Goal: Task Accomplishment & Management: Manage account settings

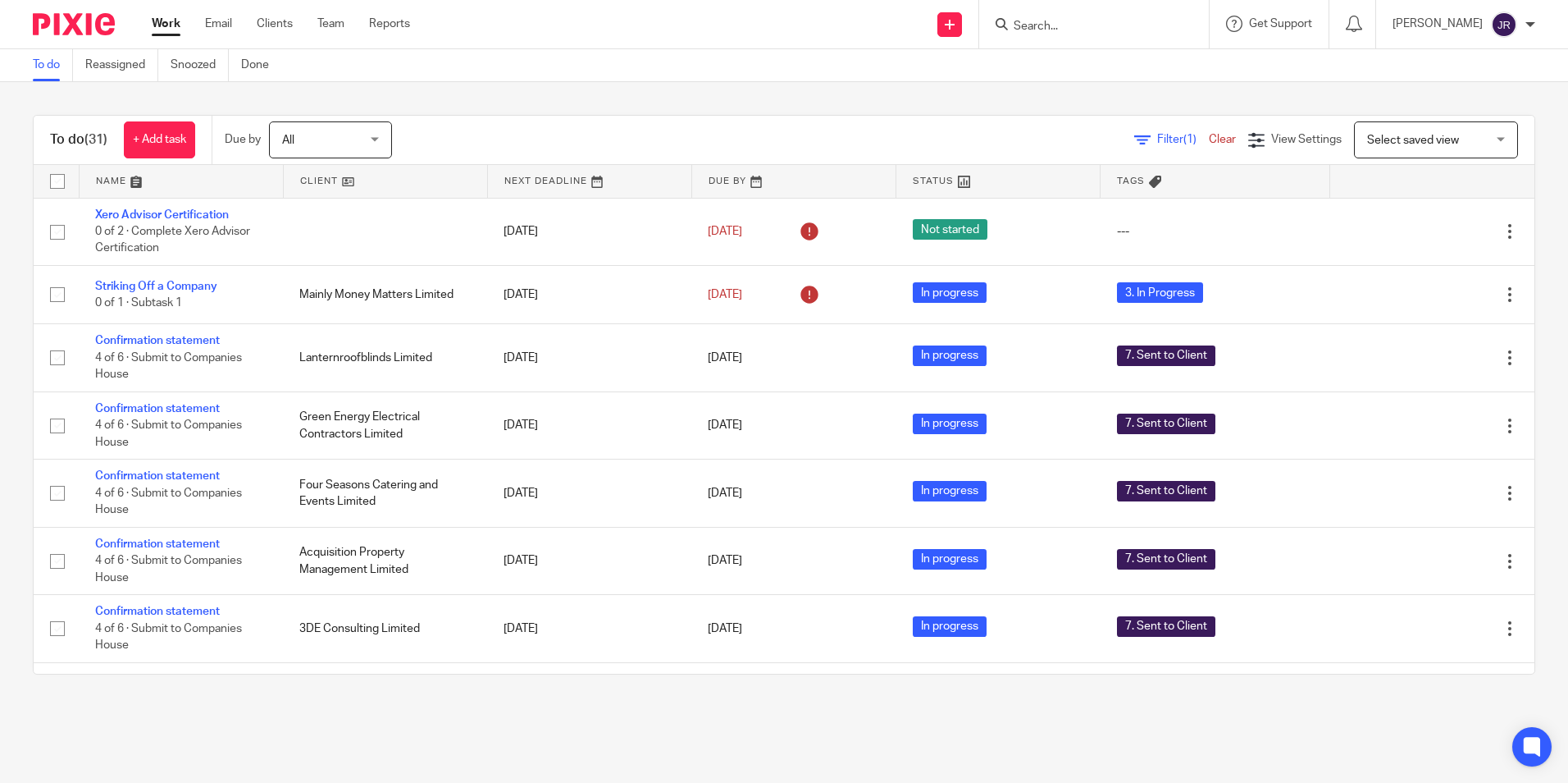
click at [113, 179] on link at bounding box center [181, 181] width 203 height 33
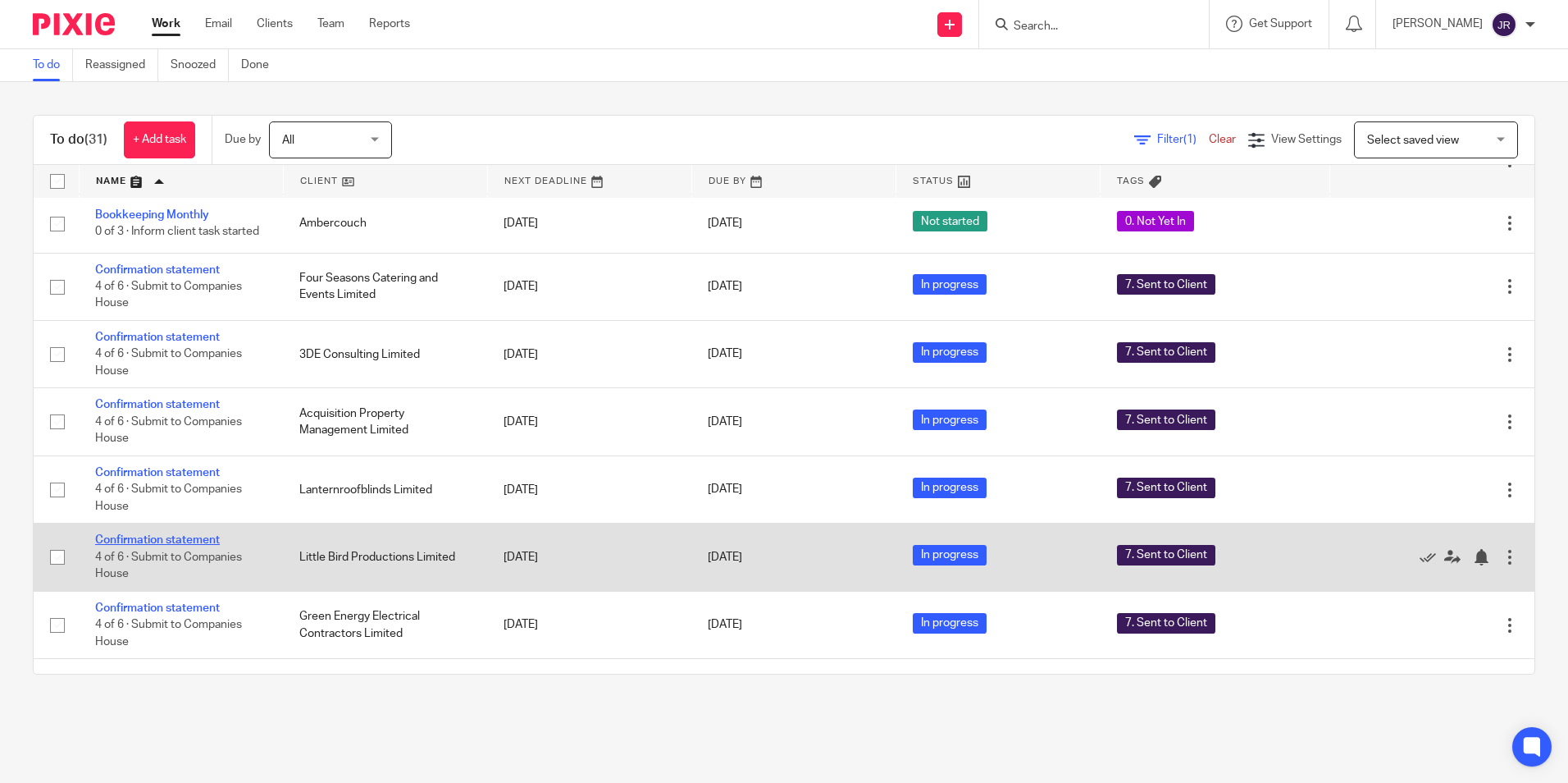
scroll to position [626, 0]
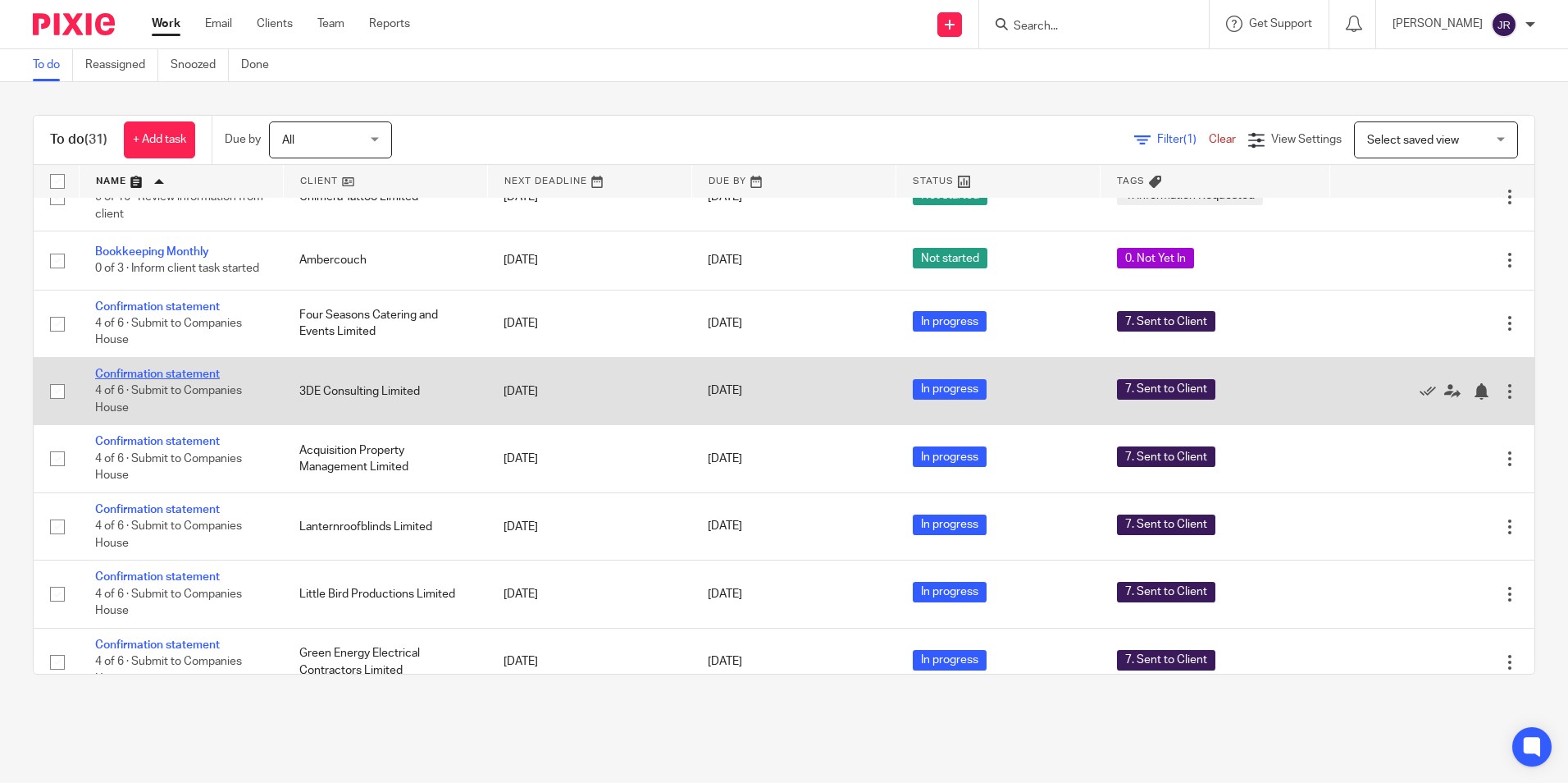
click at [198, 380] on link "Confirmation statement" at bounding box center [157, 375] width 124 height 12
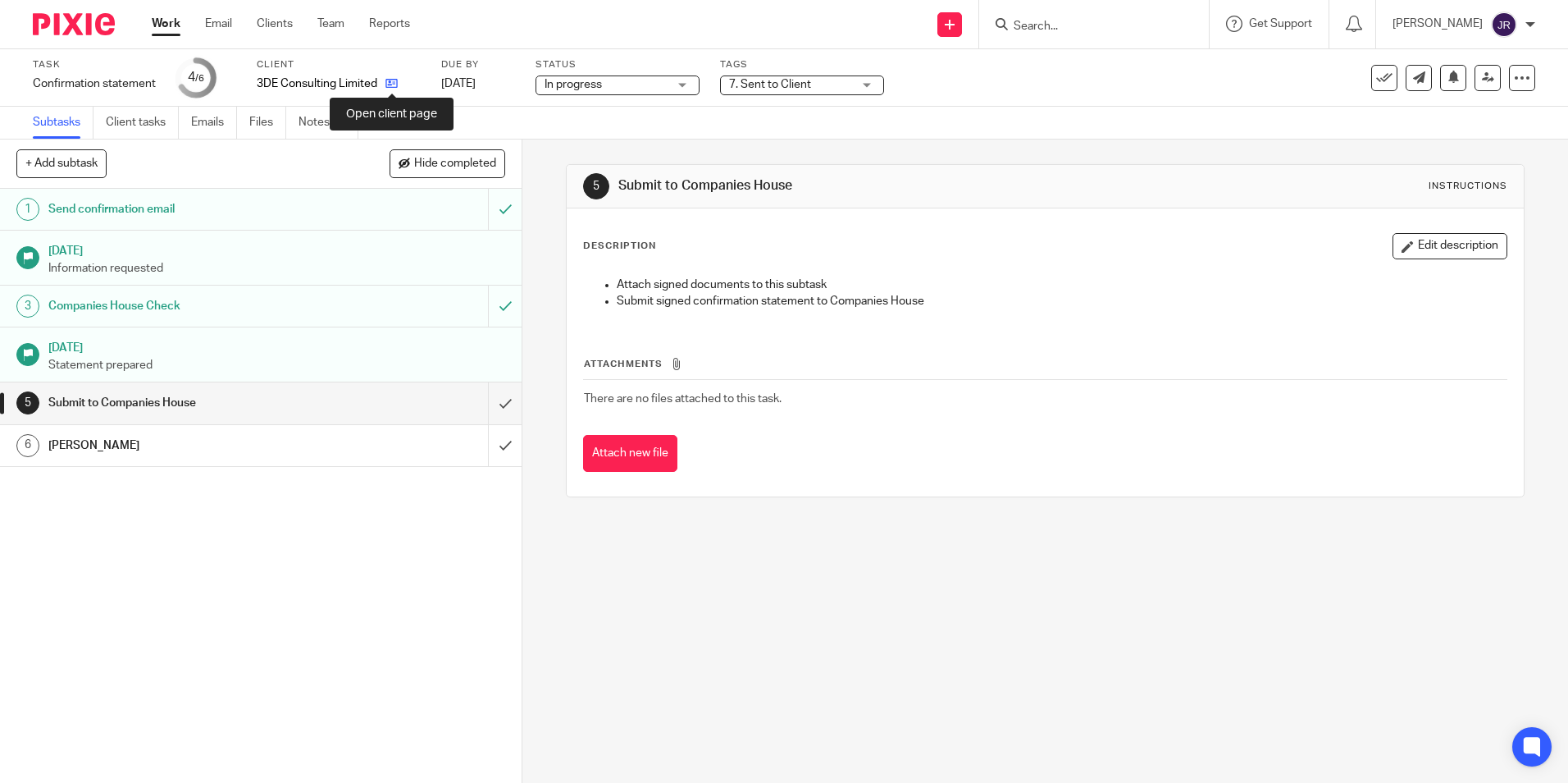
click at [388, 79] on icon at bounding box center [391, 83] width 12 height 12
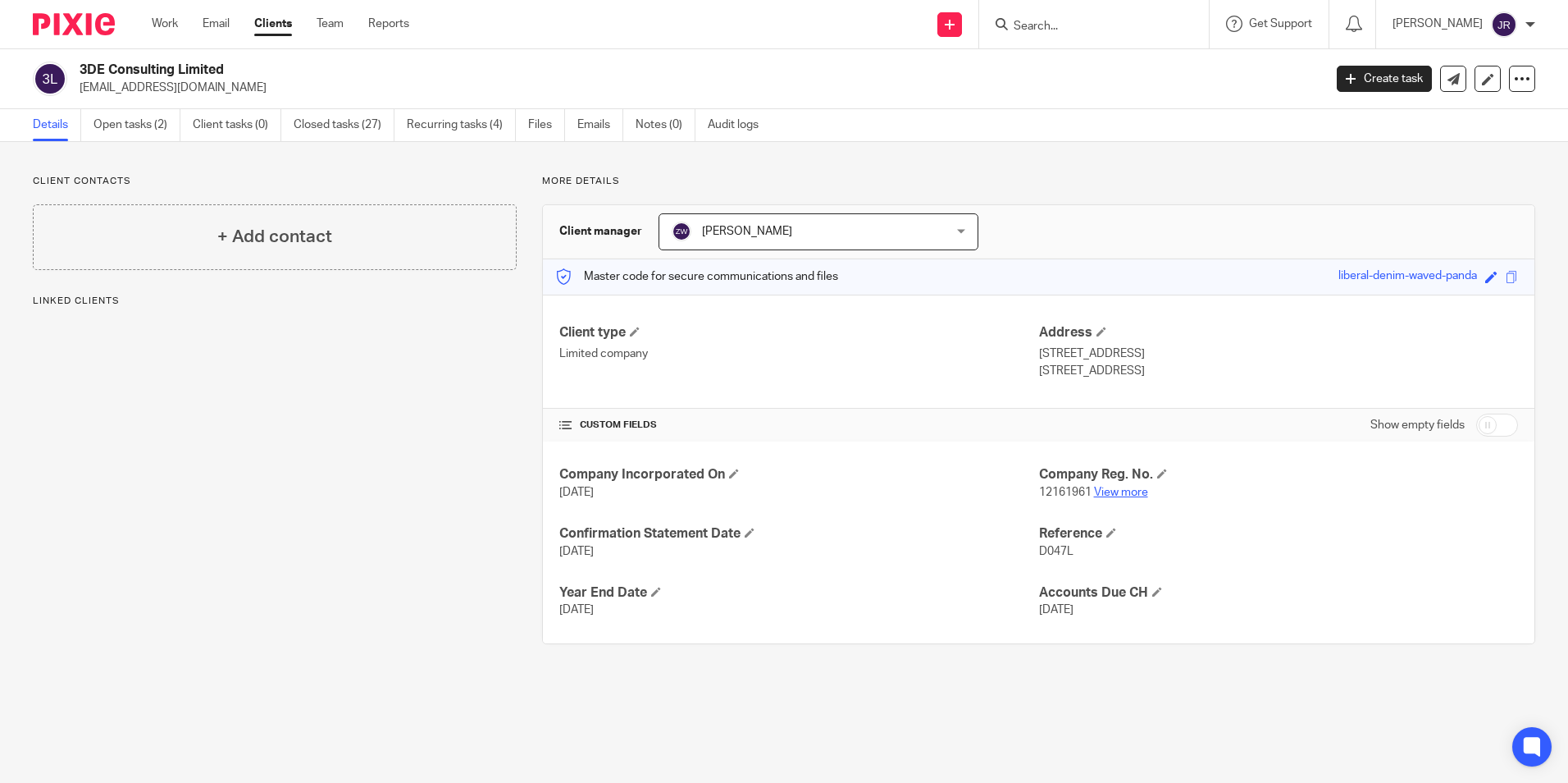
click at [1124, 487] on link "View more" at bounding box center [1121, 493] width 54 height 12
click at [160, 23] on link "Work" at bounding box center [164, 24] width 26 height 16
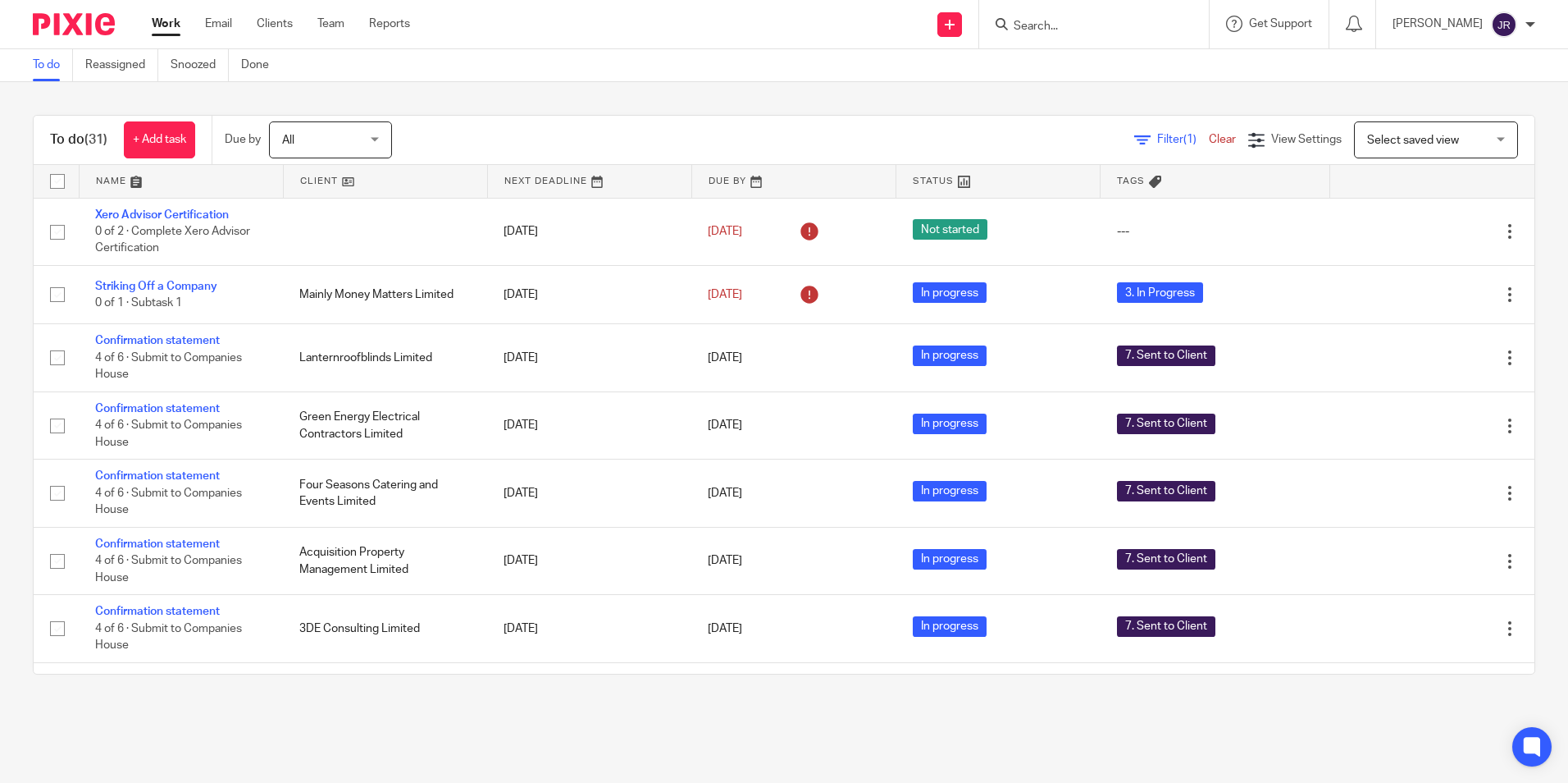
click at [108, 174] on link at bounding box center [181, 181] width 203 height 33
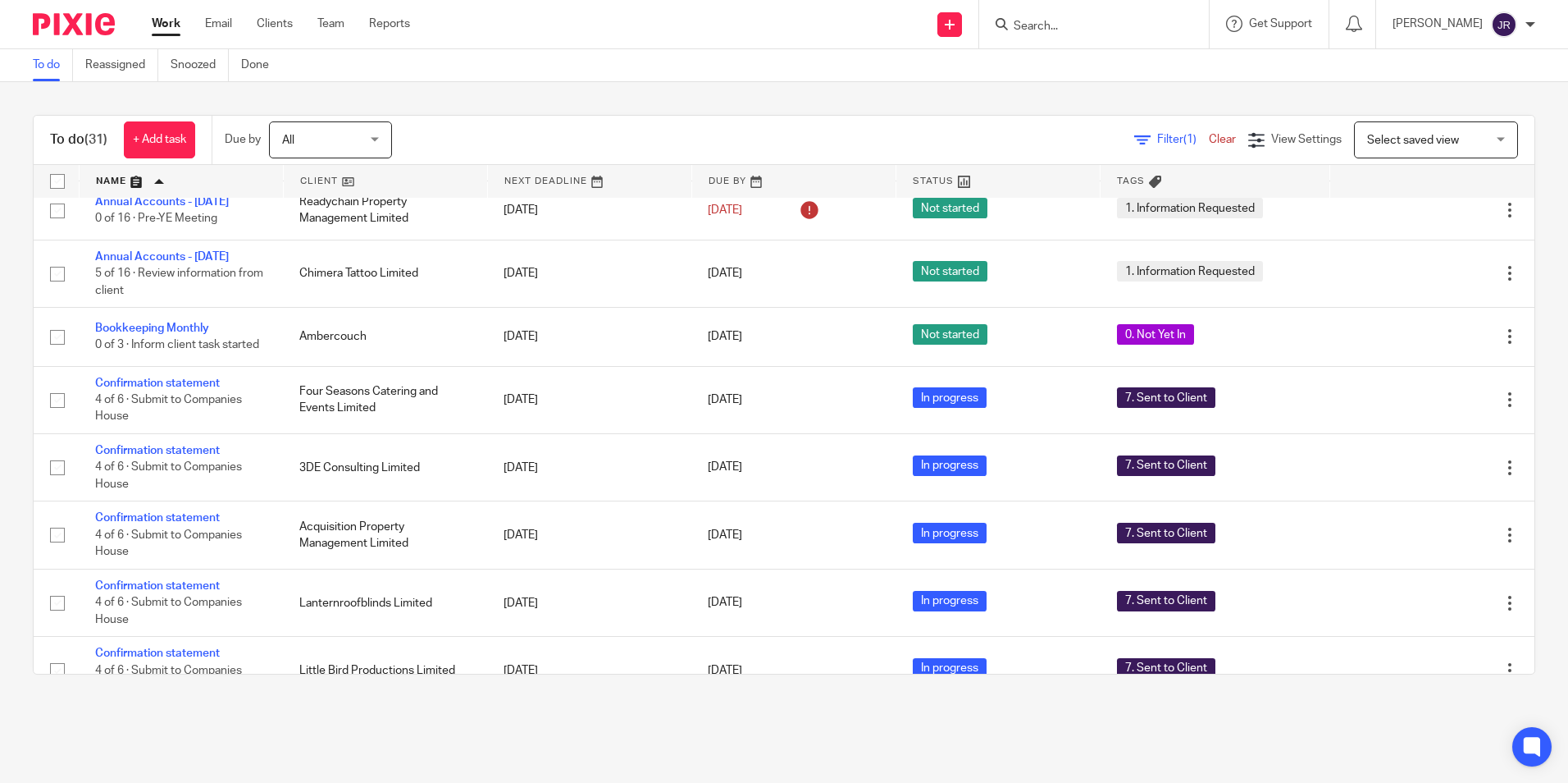
scroll to position [575, 0]
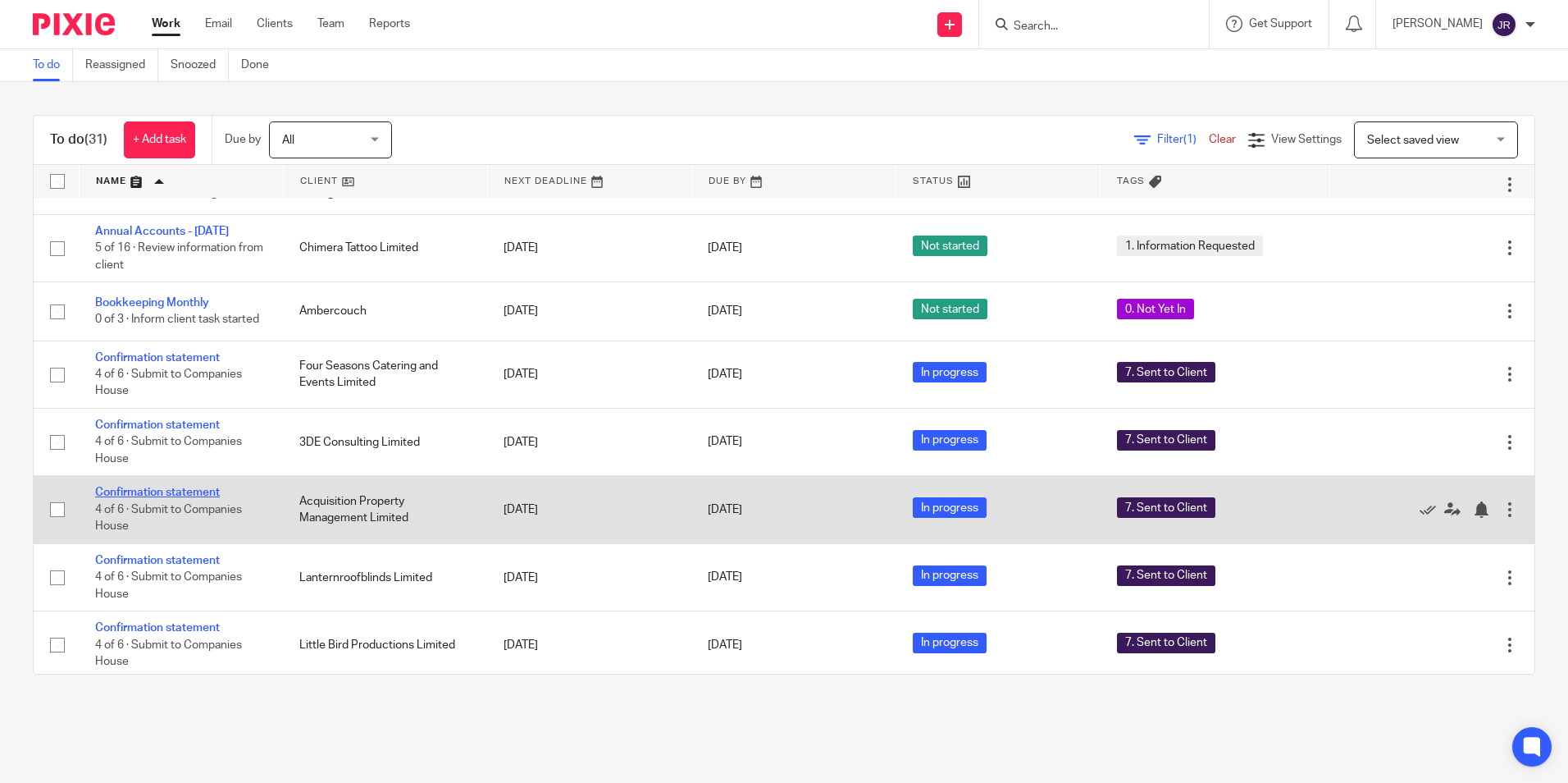
click at [207, 498] on link "Confirmation statement" at bounding box center [157, 493] width 124 height 12
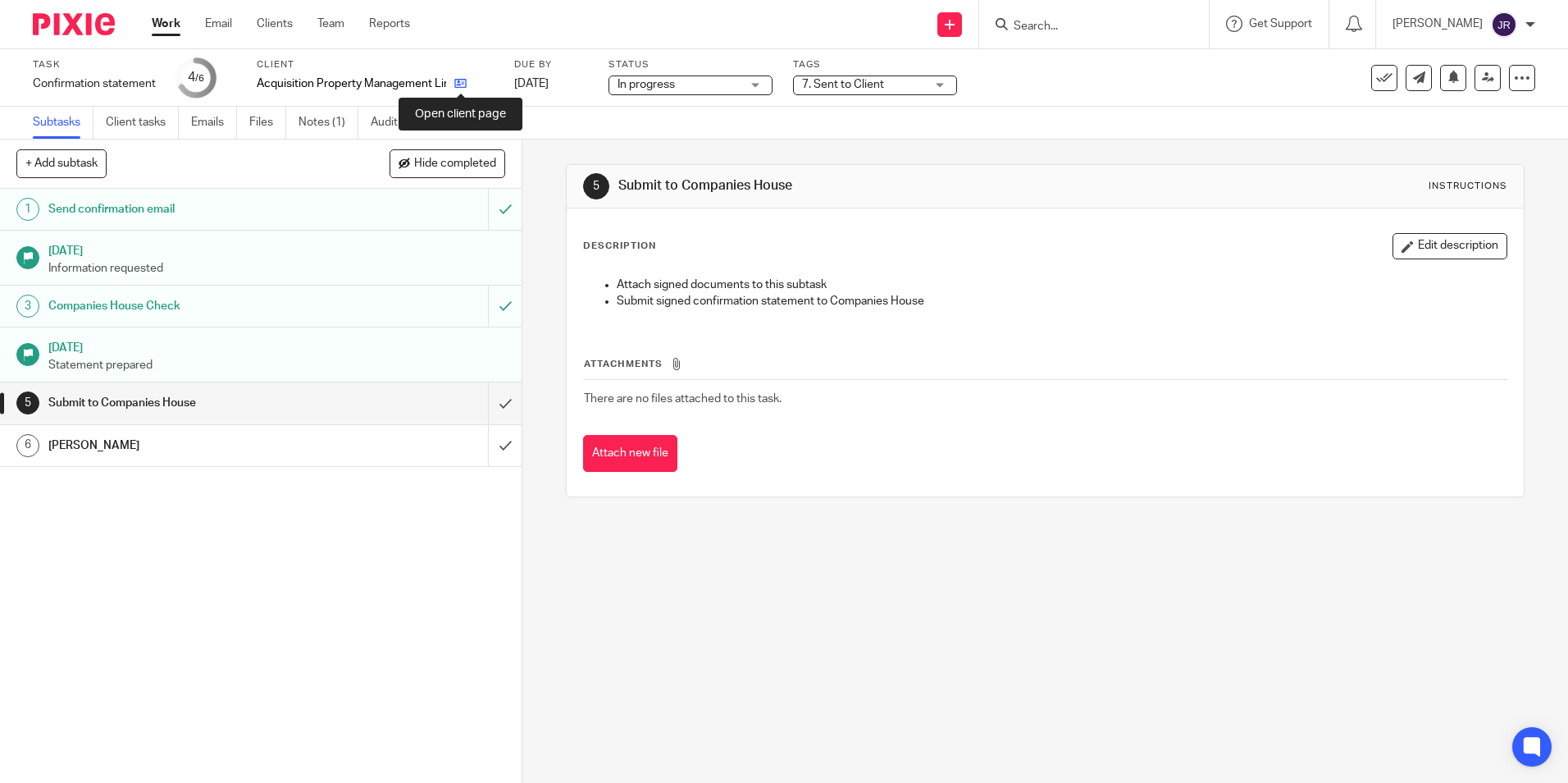
click at [467, 87] on icon at bounding box center [460, 83] width 12 height 12
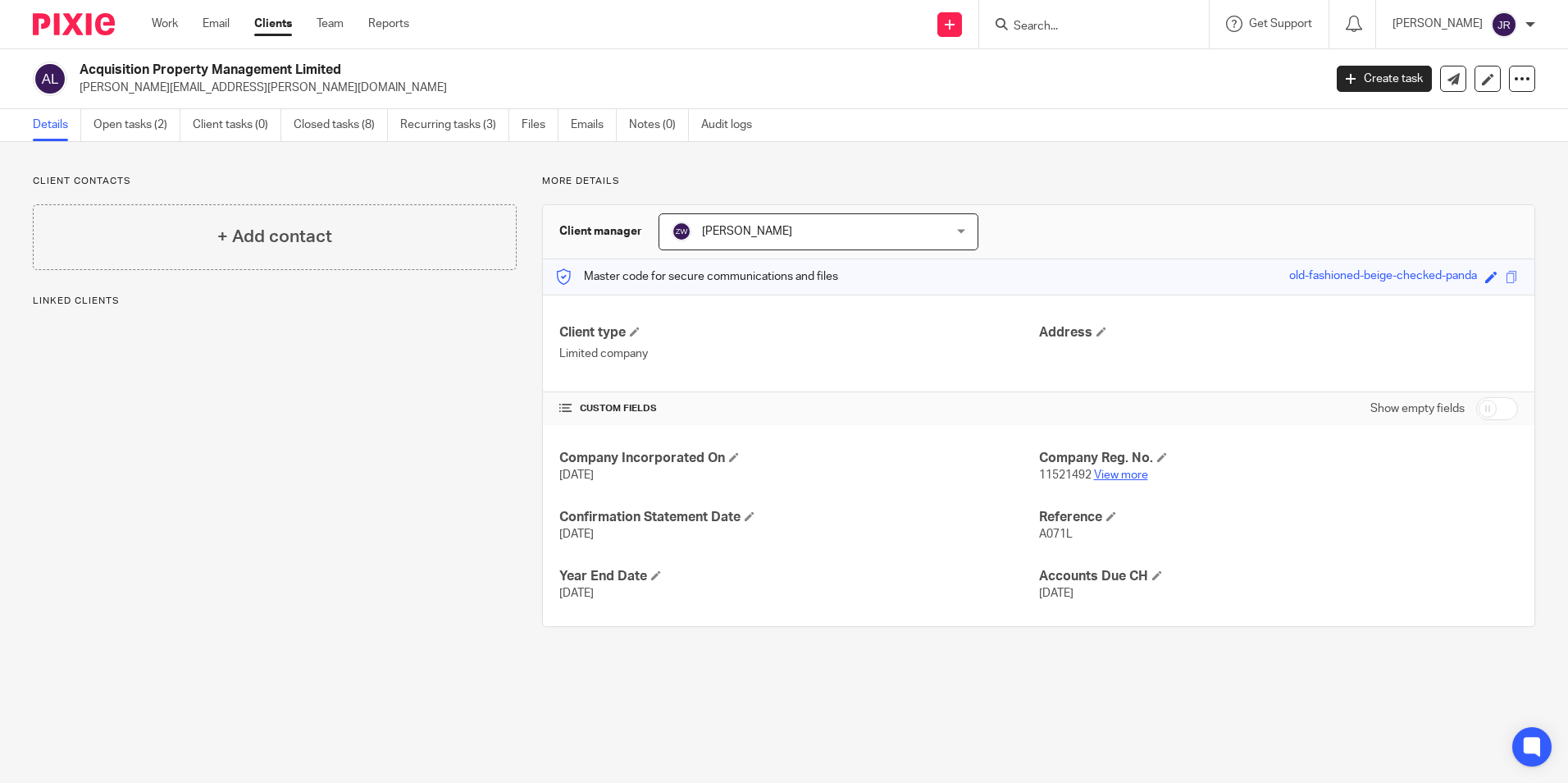
click at [1138, 478] on link "View more" at bounding box center [1121, 475] width 54 height 12
click at [152, 22] on link "Work" at bounding box center [164, 24] width 26 height 16
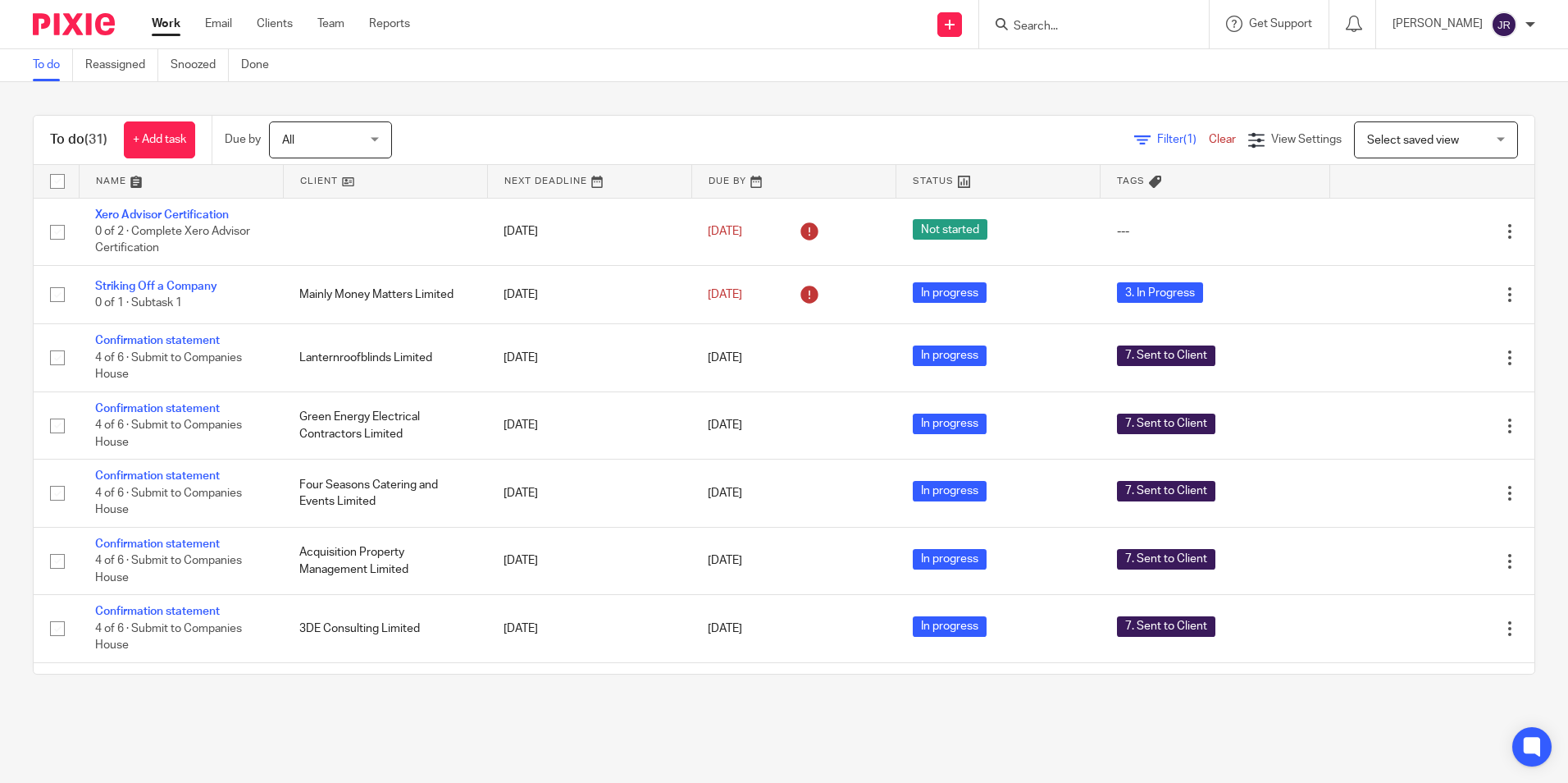
click at [114, 181] on link at bounding box center [181, 181] width 203 height 33
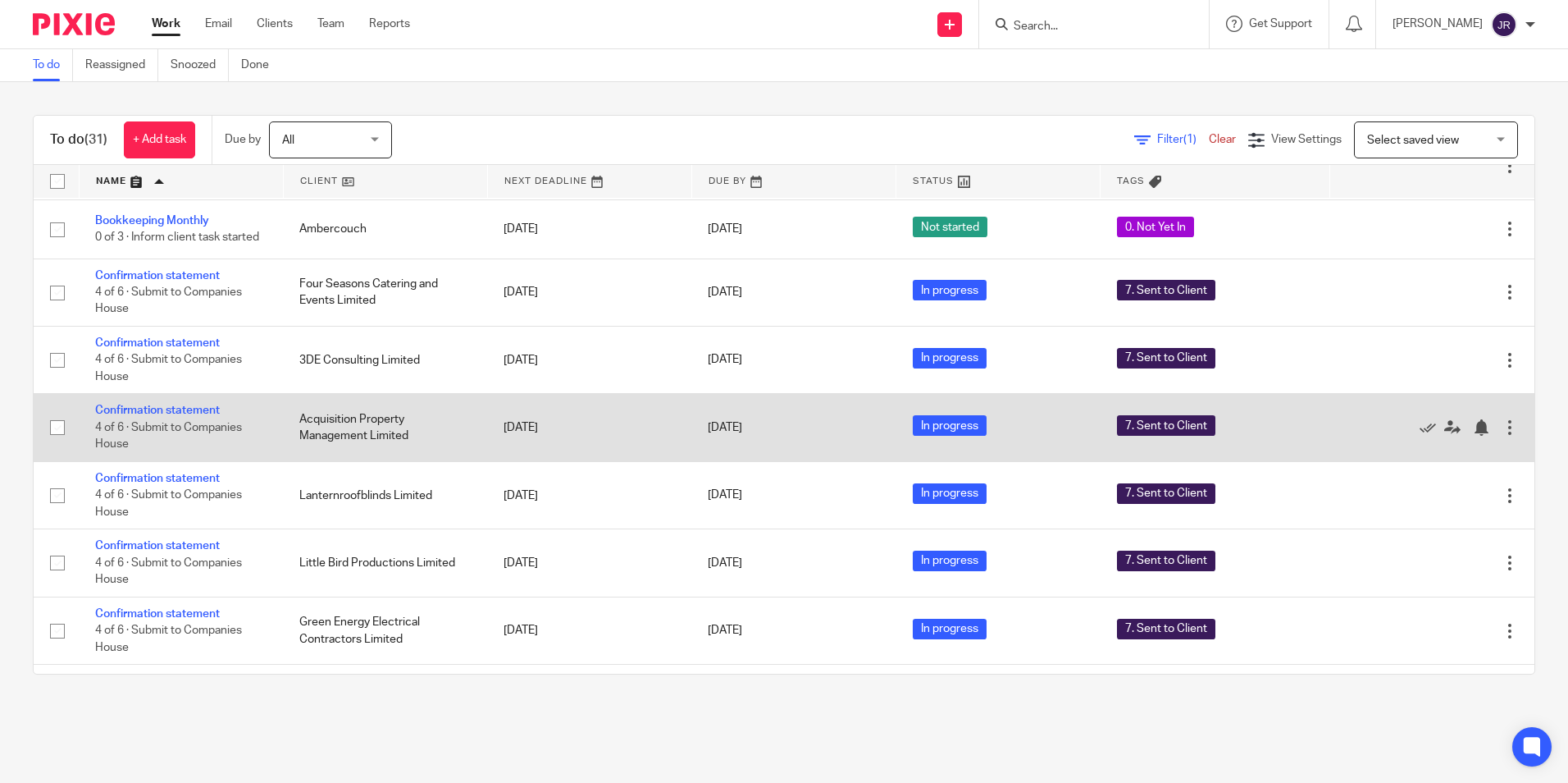
scroll to position [738, 0]
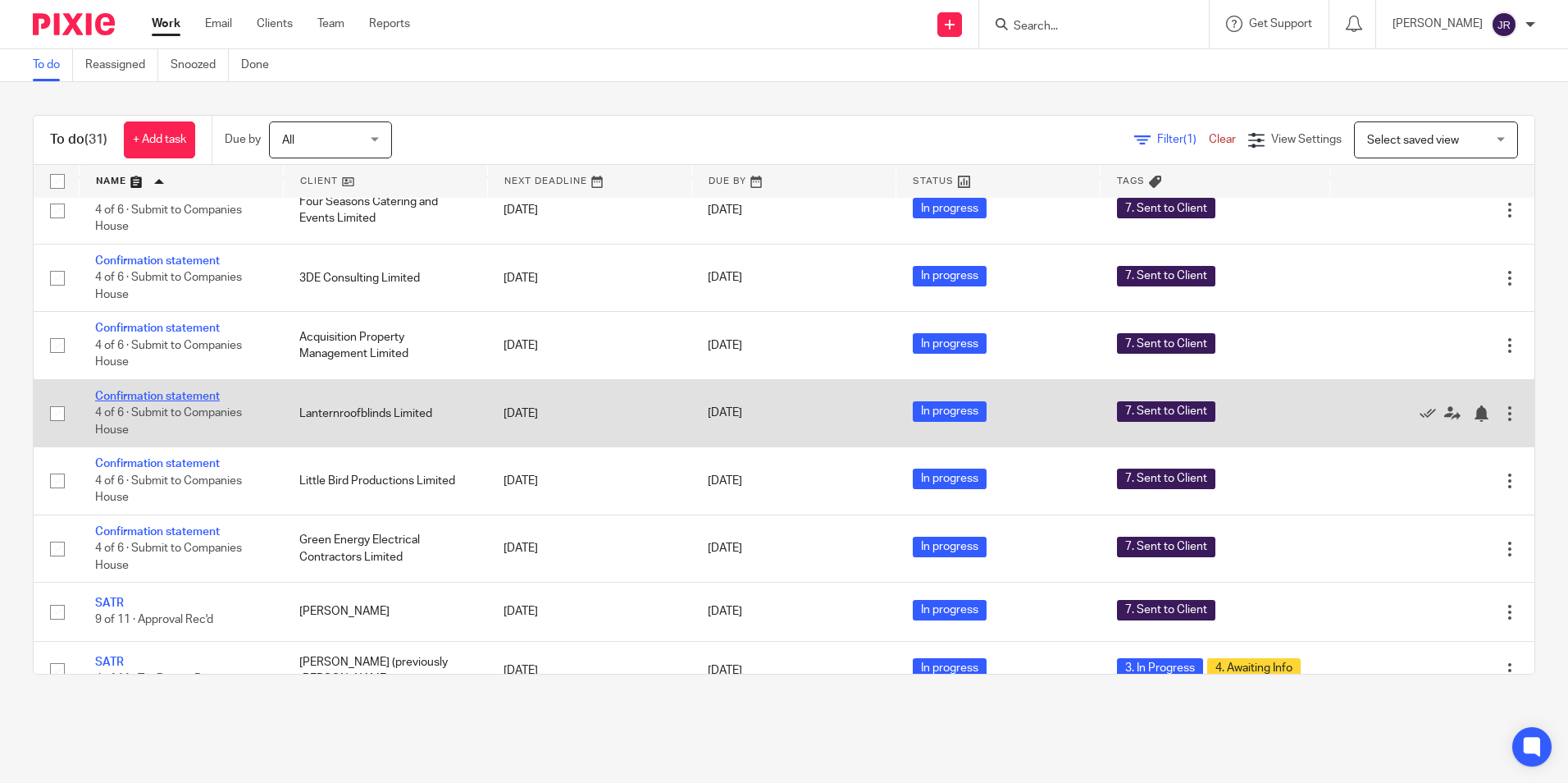
click at [203, 402] on link "Confirmation statement" at bounding box center [157, 396] width 124 height 12
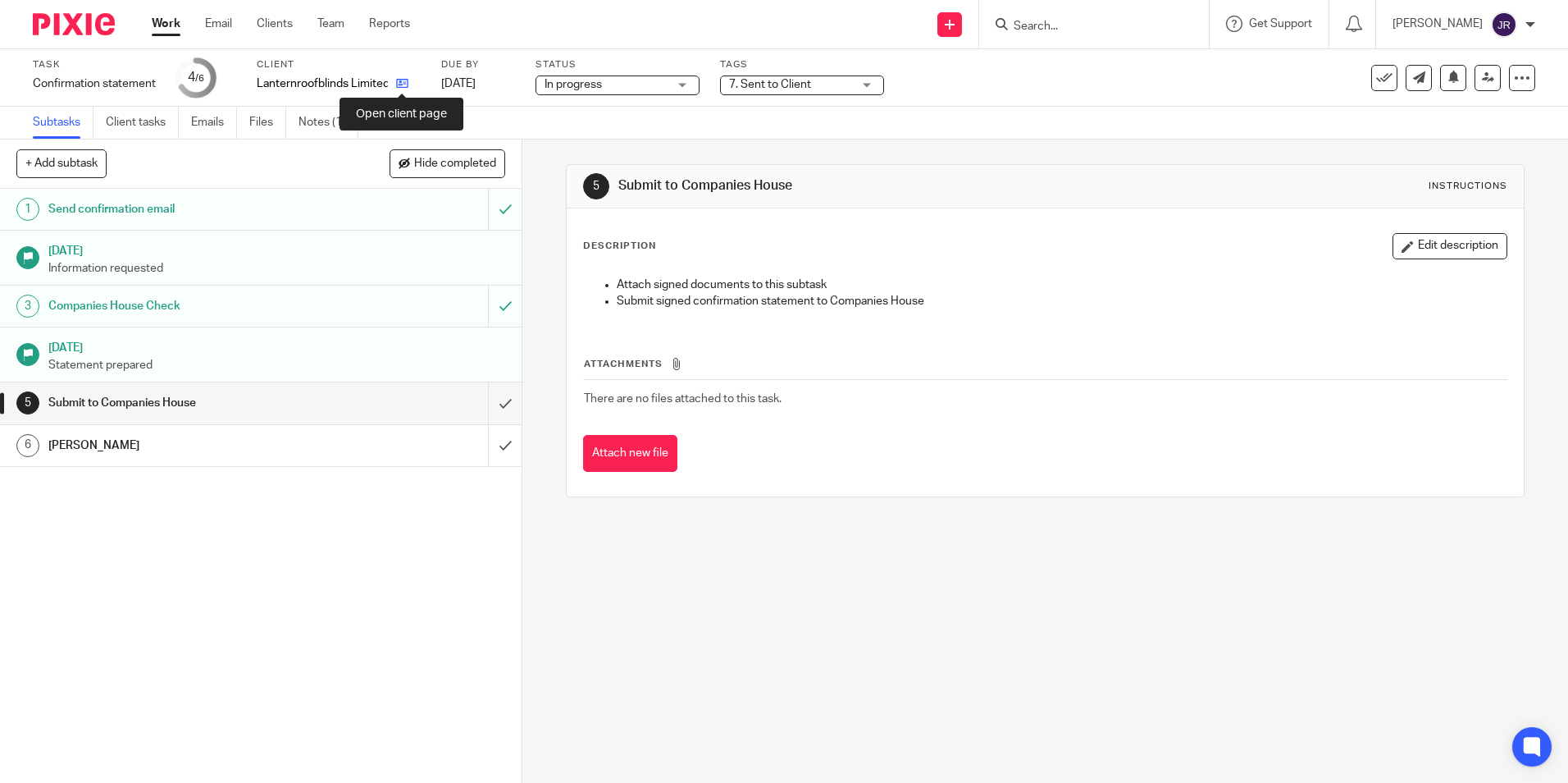
click at [398, 82] on icon at bounding box center [402, 83] width 12 height 12
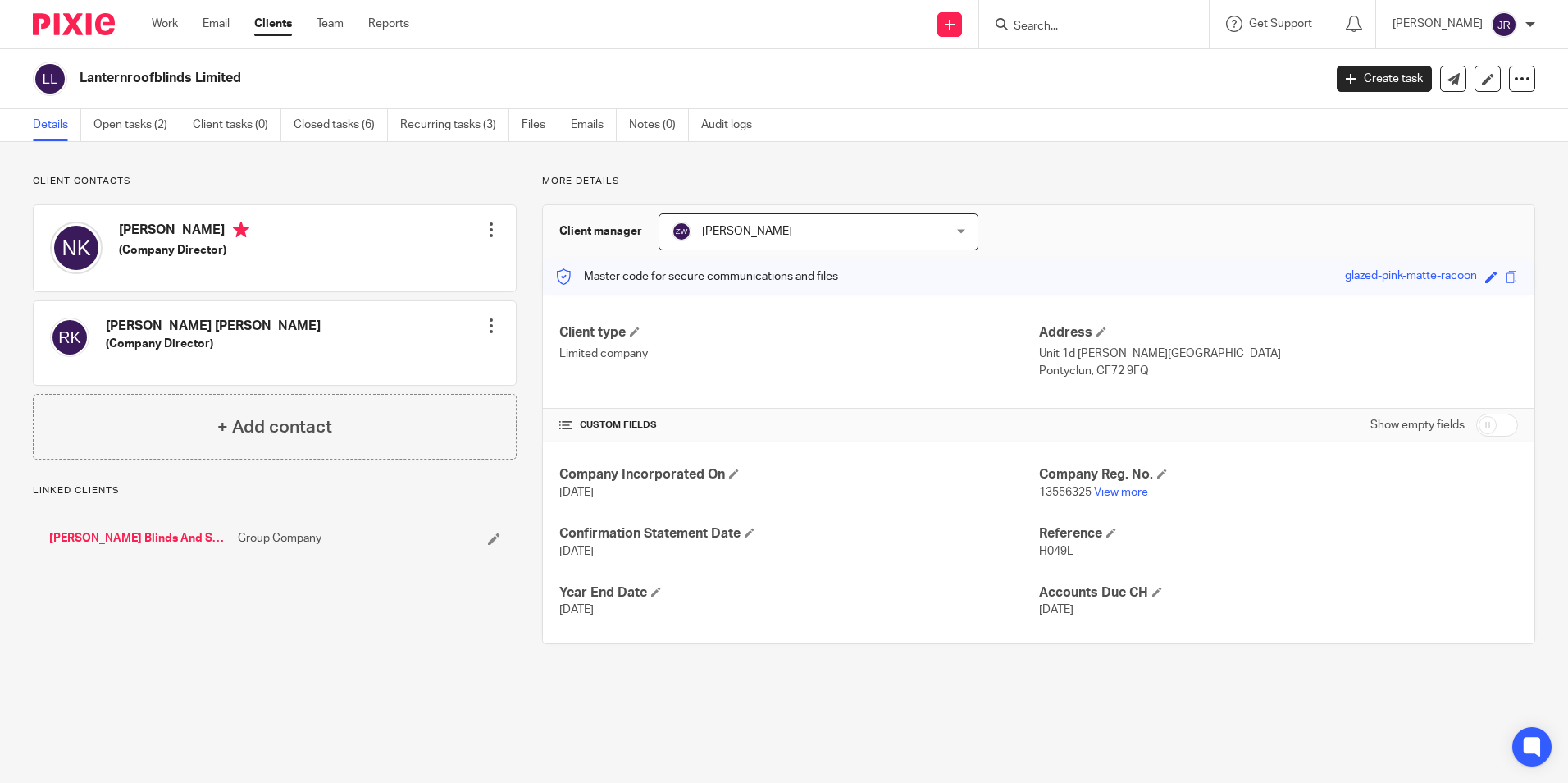
click at [1127, 488] on link "View more" at bounding box center [1121, 493] width 54 height 12
click at [167, 18] on link "Work" at bounding box center [164, 24] width 26 height 16
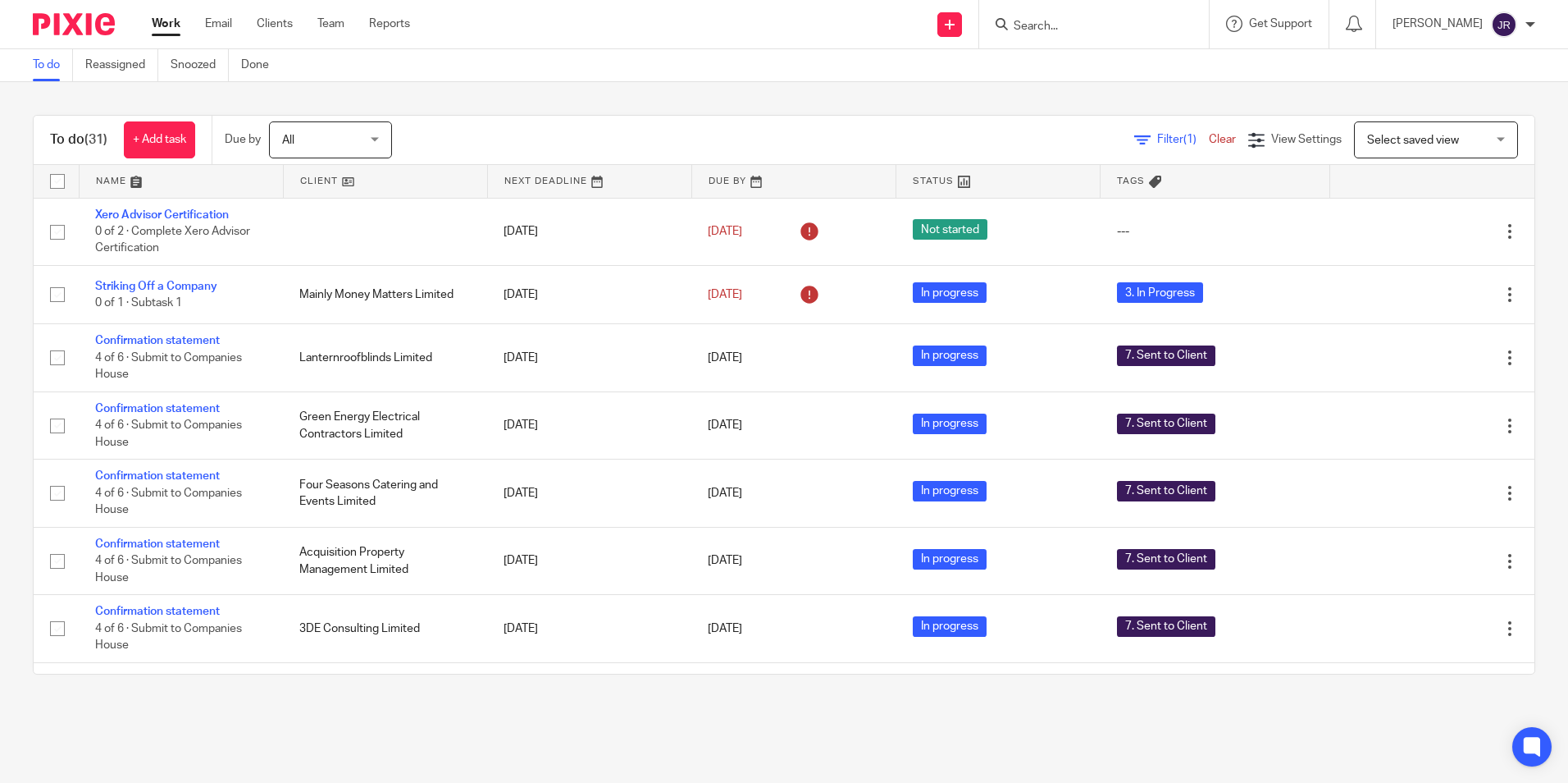
click at [114, 180] on link at bounding box center [181, 181] width 203 height 33
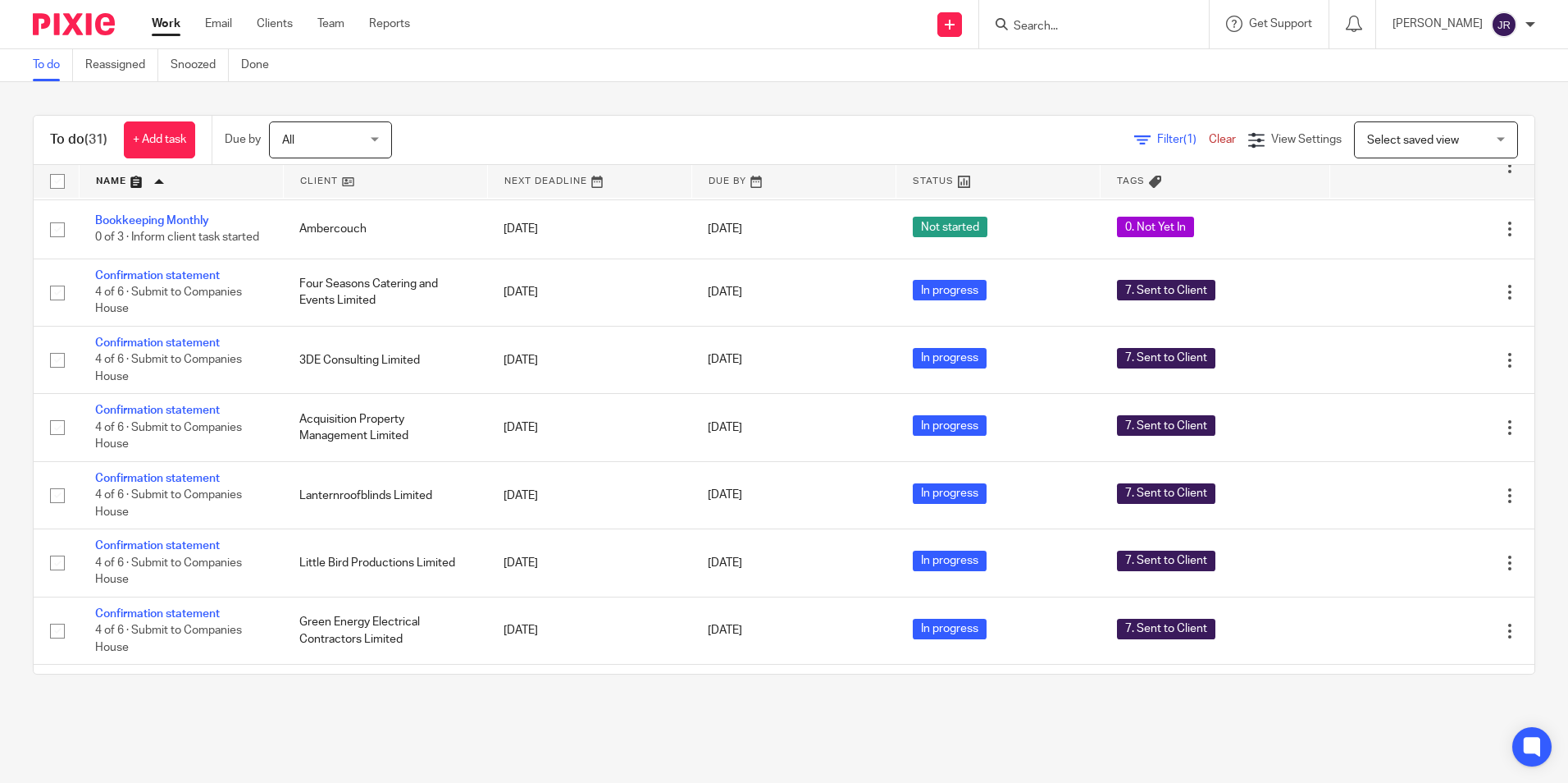
scroll to position [738, 0]
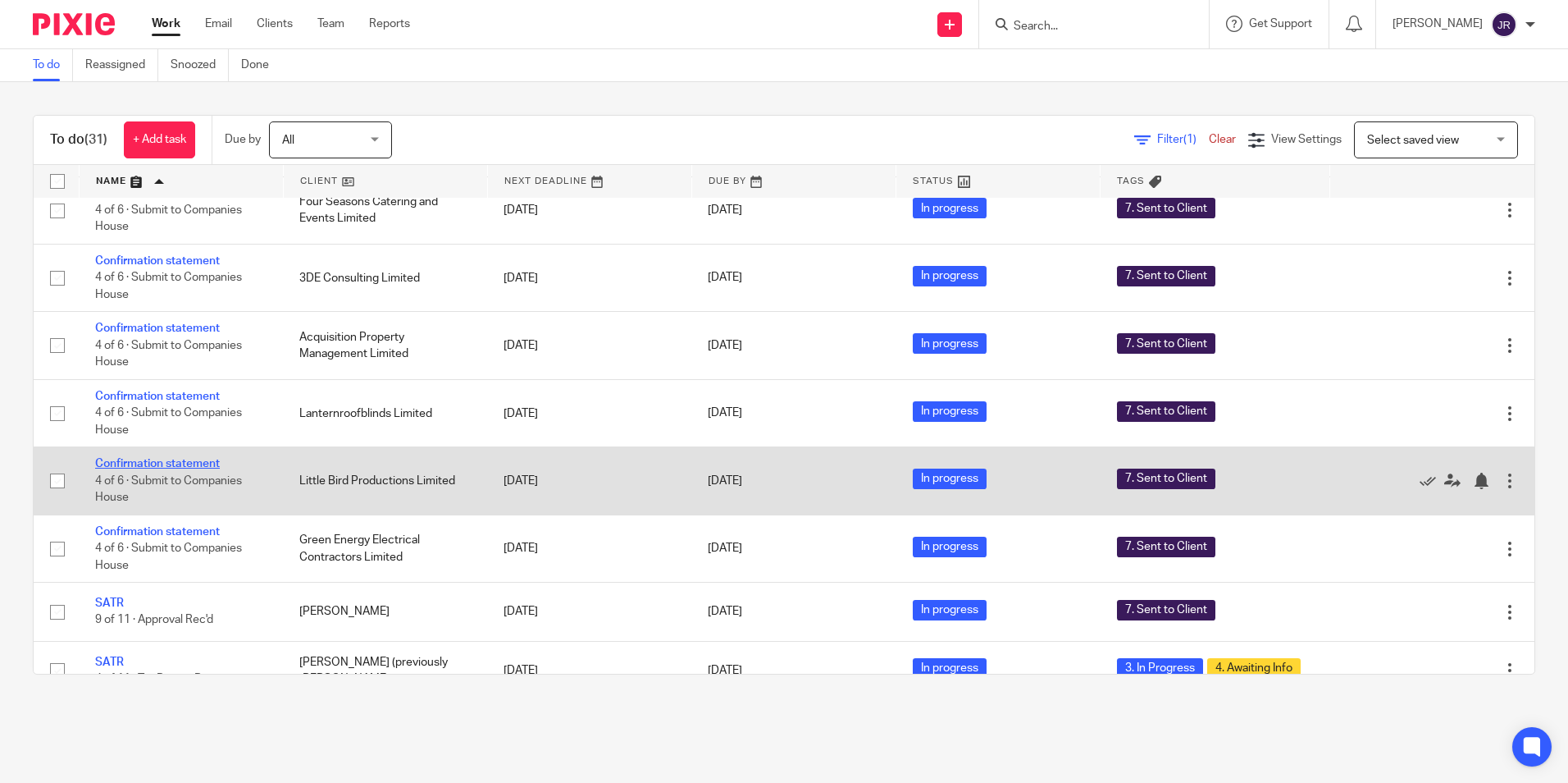
click at [193, 469] on link "Confirmation statement" at bounding box center [157, 464] width 124 height 12
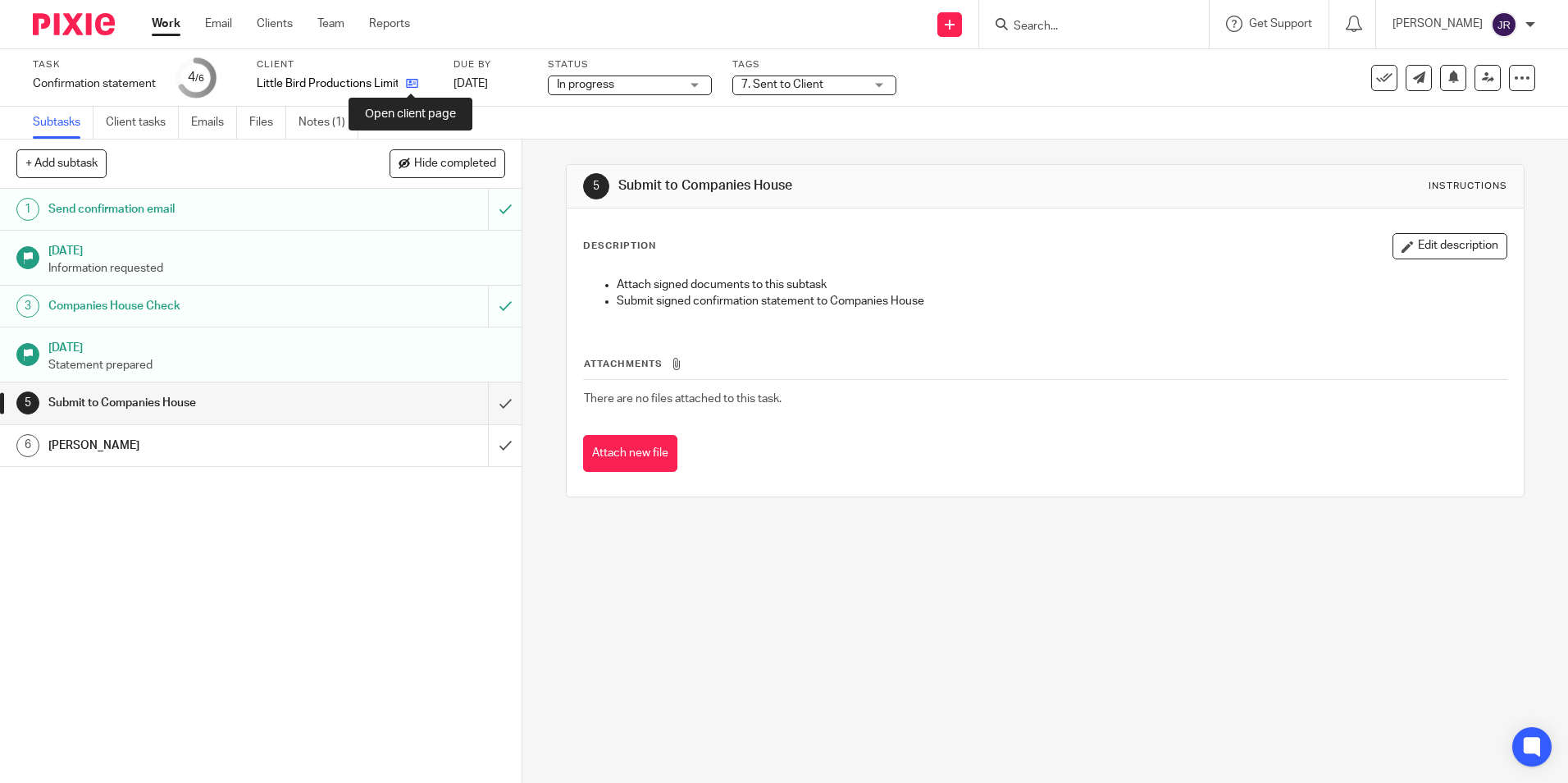
click at [414, 87] on icon at bounding box center [412, 83] width 12 height 12
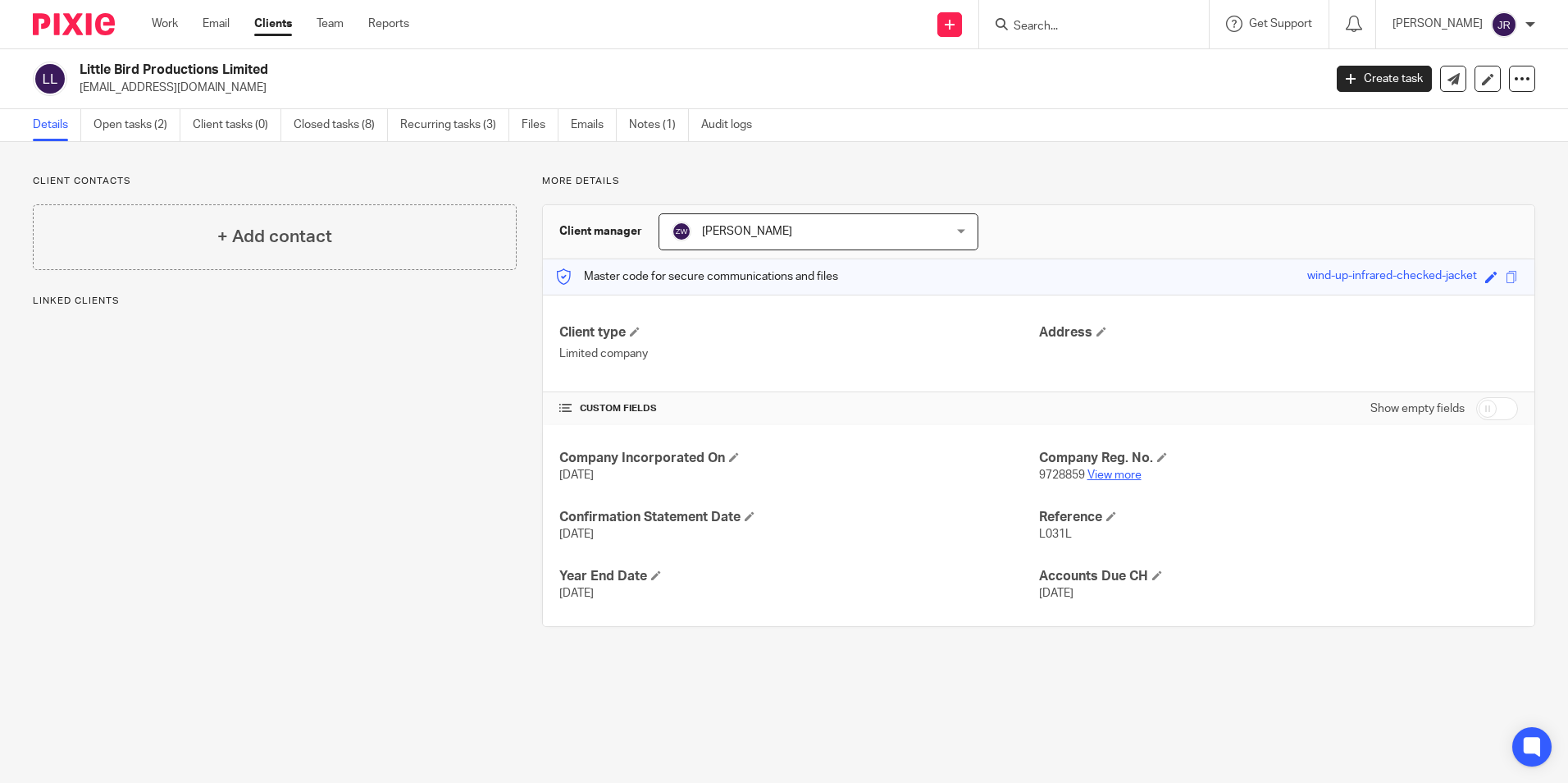
click at [1092, 478] on link "View more" at bounding box center [1114, 475] width 54 height 12
click at [176, 26] on link "Work" at bounding box center [164, 24] width 26 height 16
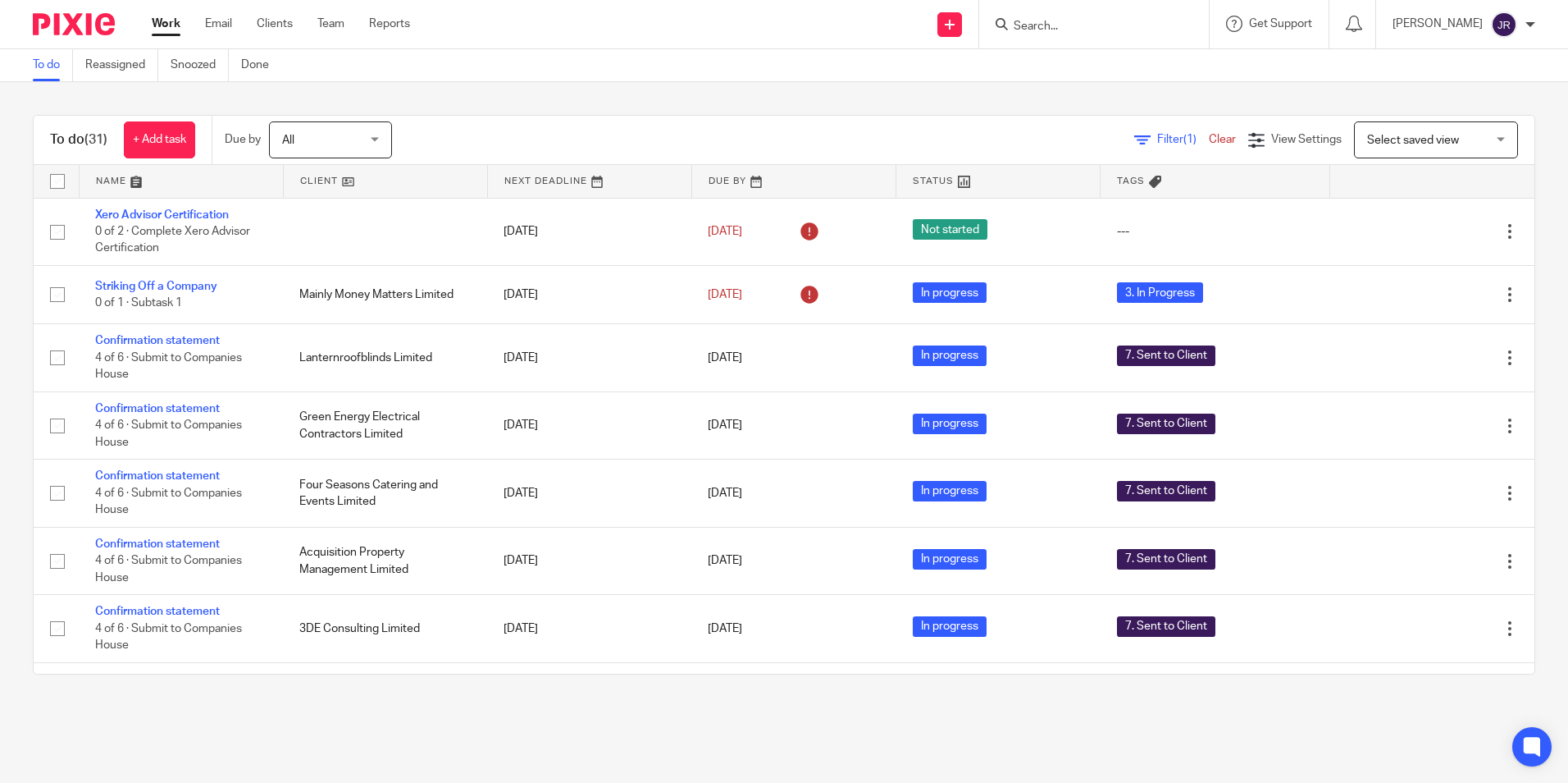
click at [120, 180] on link at bounding box center [181, 181] width 203 height 33
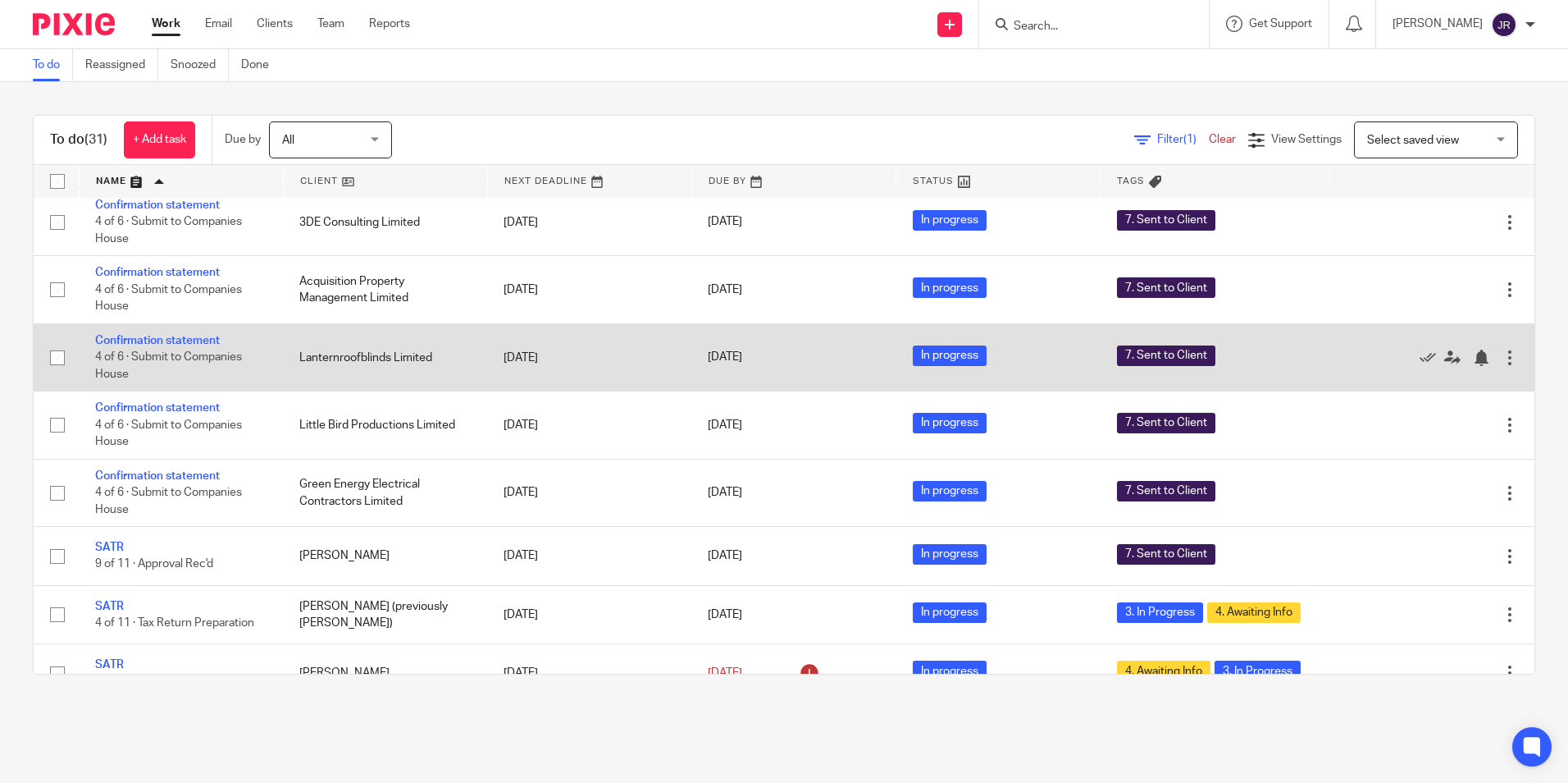
scroll to position [821, 0]
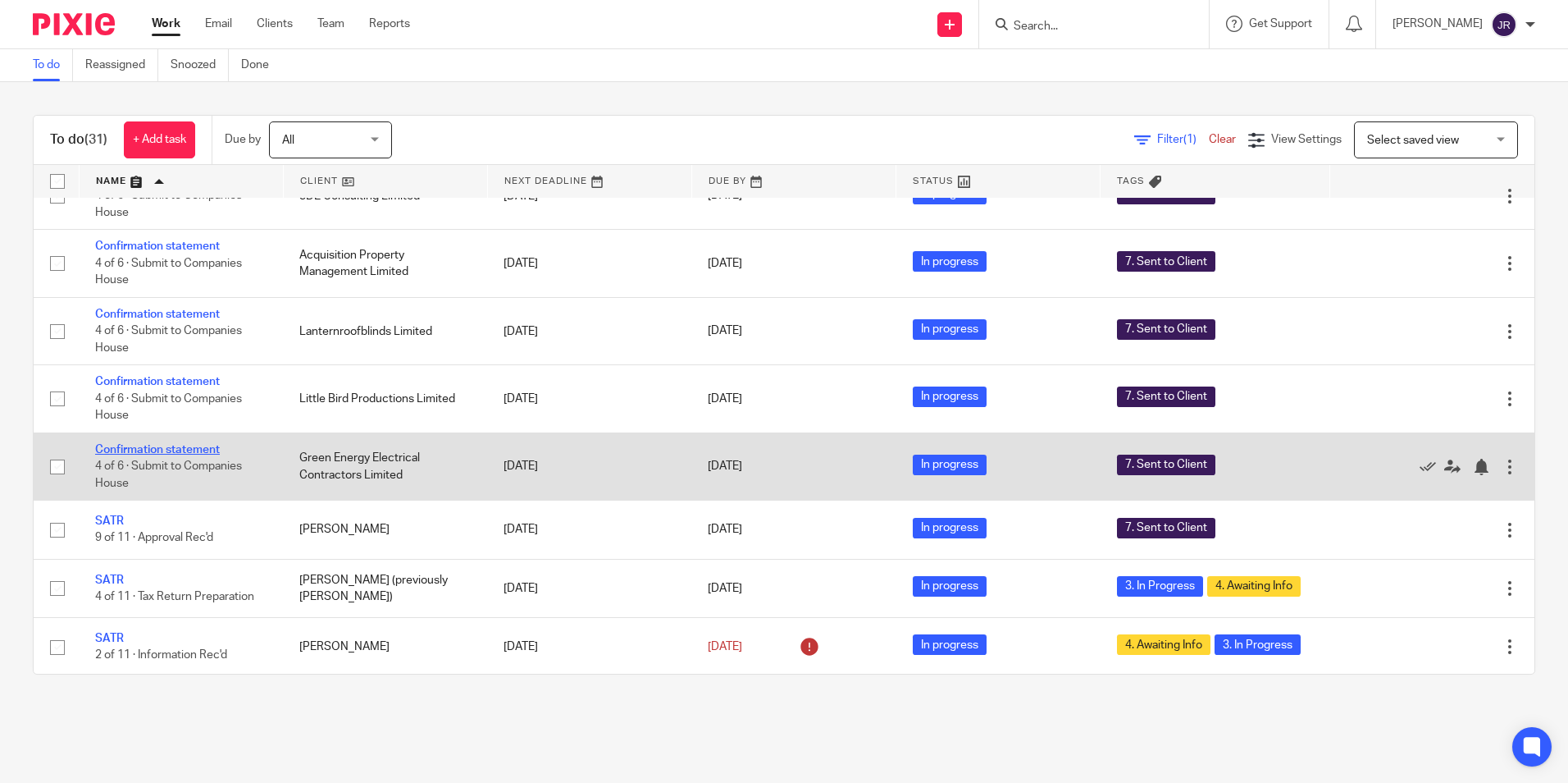
click at [208, 455] on link "Confirmation statement" at bounding box center [157, 450] width 124 height 12
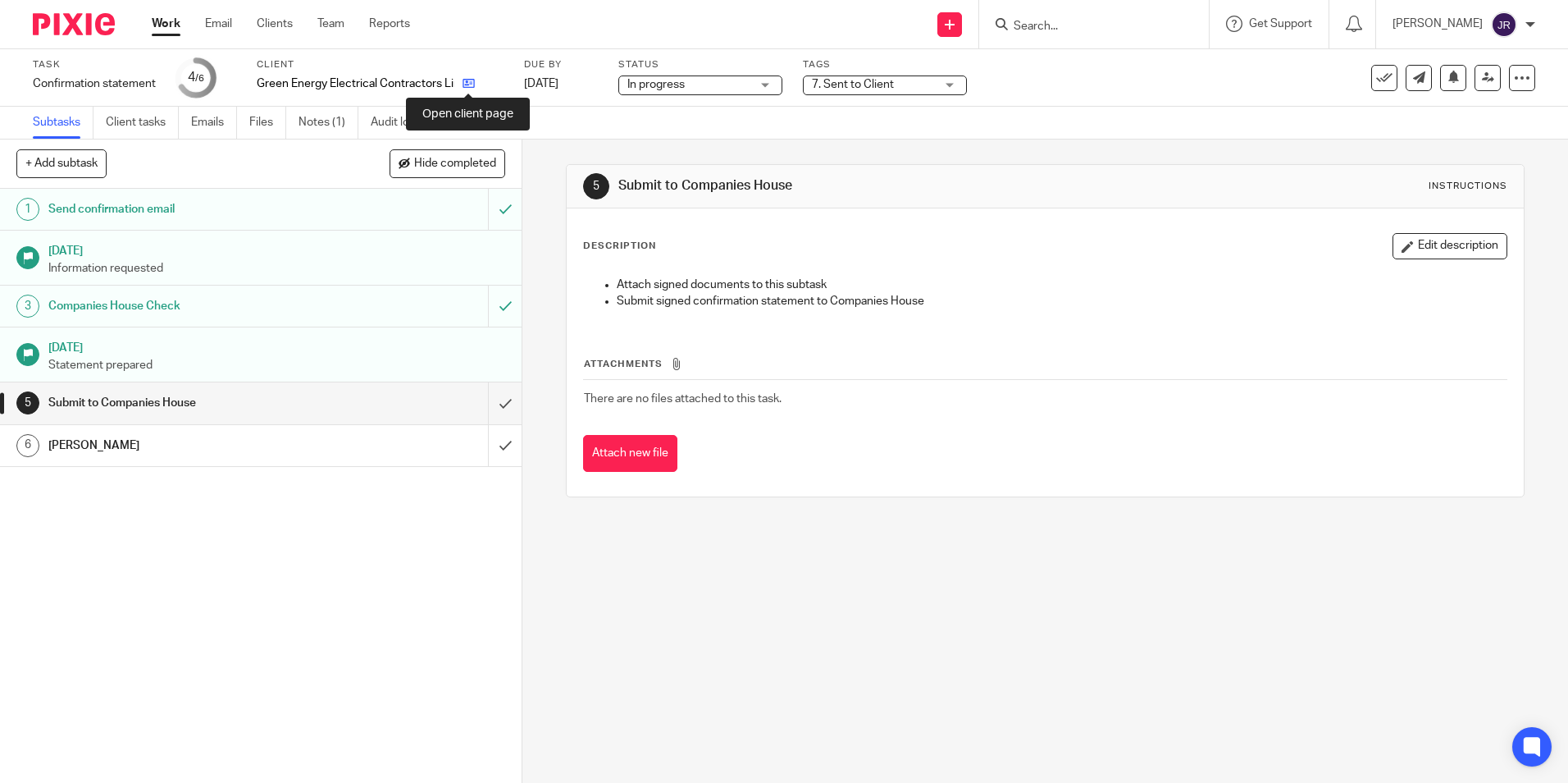
click at [473, 83] on icon at bounding box center [469, 83] width 12 height 12
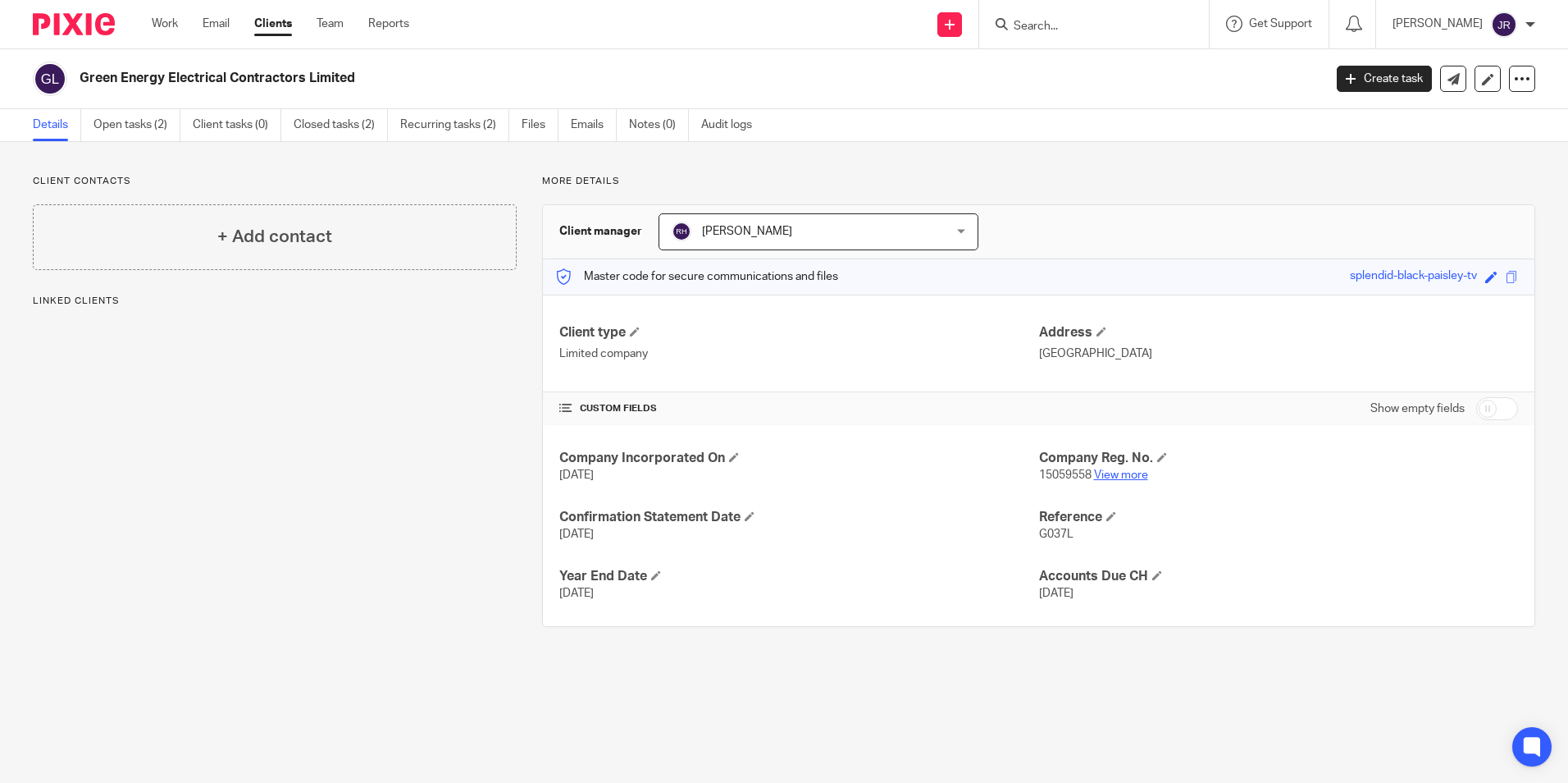
click at [1117, 473] on link "View more" at bounding box center [1121, 475] width 54 height 12
click at [175, 17] on link "Work" at bounding box center [164, 24] width 26 height 16
